Goal: Information Seeking & Learning: Learn about a topic

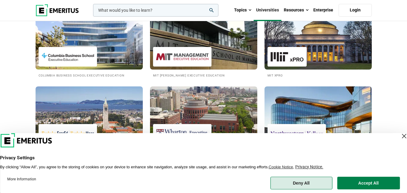
click at [301, 180] on button "Deny All" at bounding box center [301, 183] width 62 height 13
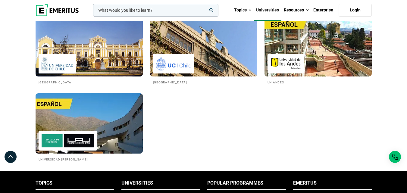
scroll to position [1054, 0]
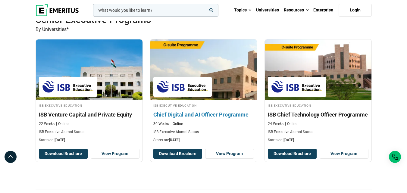
scroll to position [271, 0]
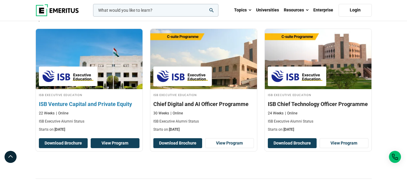
click at [114, 144] on link "View Program" at bounding box center [115, 143] width 49 height 10
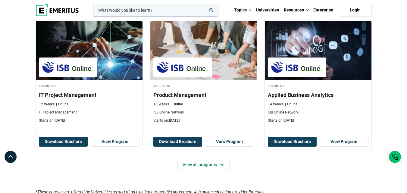
scroll to position [572, 0]
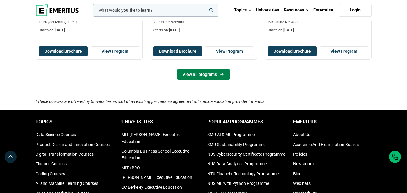
click at [205, 78] on link "View all programs" at bounding box center [203, 74] width 52 height 11
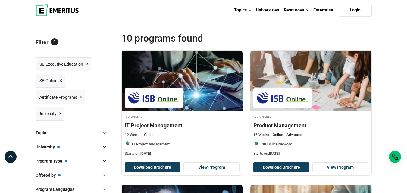
scroll to position [60, 0]
drag, startPoint x: 107, startPoint y: 37, endPoint x: 100, endPoint y: 41, distance: 8.3
click at [104, 38] on p "Filter 4" at bounding box center [72, 42] width 73 height 20
click at [99, 41] on span "Reset all" at bounding box center [99, 43] width 19 height 8
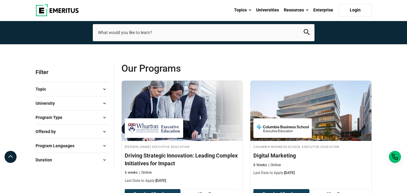
click at [74, 105] on button "University" at bounding box center [72, 103] width 73 height 9
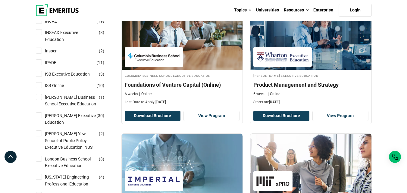
scroll to position [361, 0]
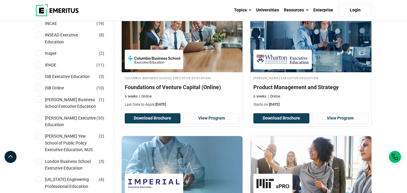
click at [39, 91] on input "ISB Online ( 10 )" at bounding box center [39, 88] width 6 height 6
checkbox input "true"
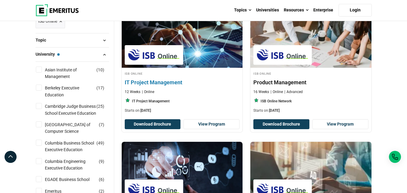
scroll to position [90, 0]
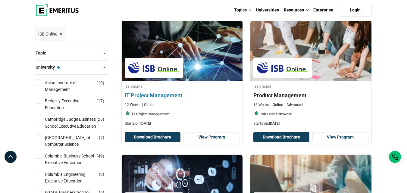
click at [183, 63] on div at bounding box center [154, 68] width 58 height 20
